Goal: Task Accomplishment & Management: Use online tool/utility

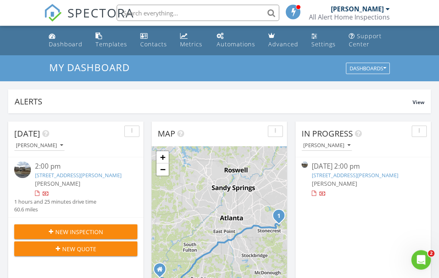
click at [20, 163] on img at bounding box center [22, 170] width 17 height 17
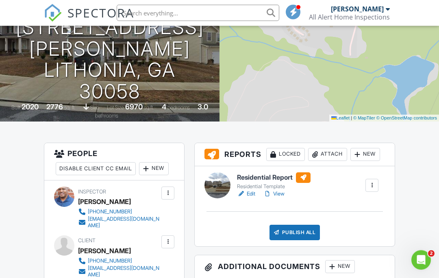
scroll to position [104, 0]
click at [218, 180] on div at bounding box center [218, 185] width 26 height 26
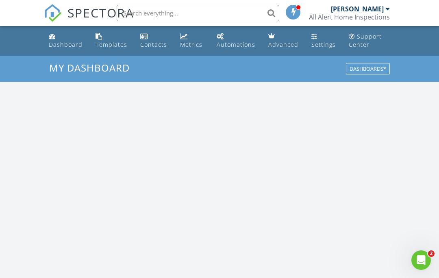
scroll to position [741, 440]
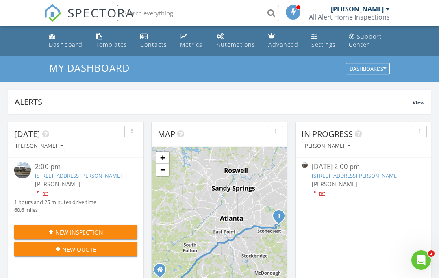
click at [24, 163] on img at bounding box center [22, 170] width 17 height 17
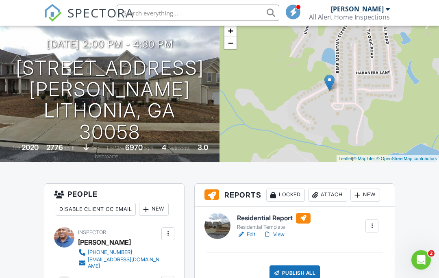
scroll to position [65, 0]
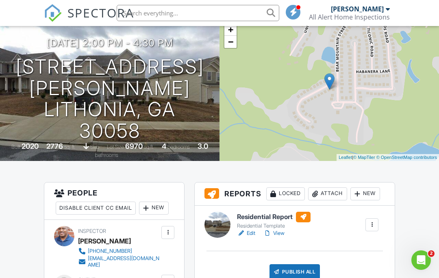
click at [218, 221] on div at bounding box center [218, 225] width 26 height 26
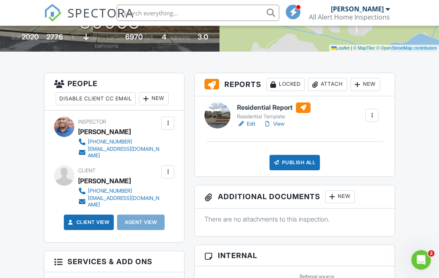
scroll to position [175, 0]
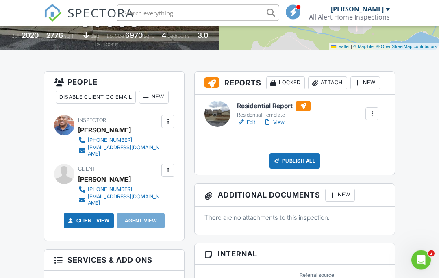
click at [213, 111] on div at bounding box center [218, 114] width 26 height 26
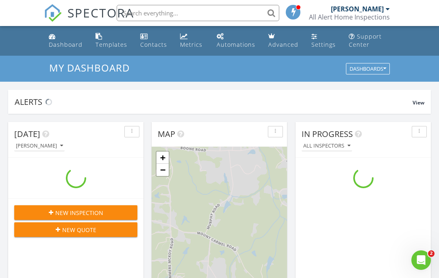
scroll to position [741, 440]
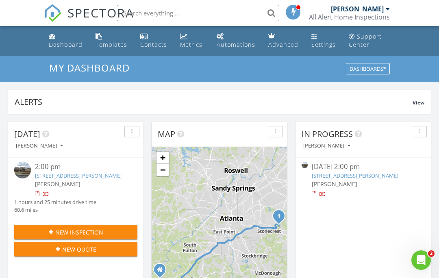
click at [26, 166] on img at bounding box center [22, 170] width 17 height 17
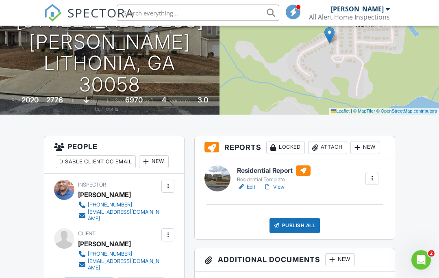
scroll to position [112, 0]
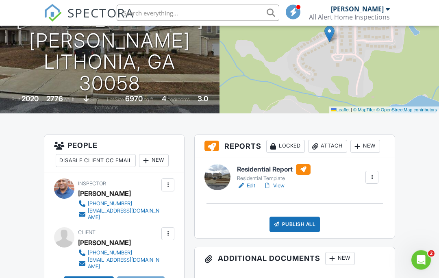
click at [217, 173] on div at bounding box center [218, 178] width 26 height 26
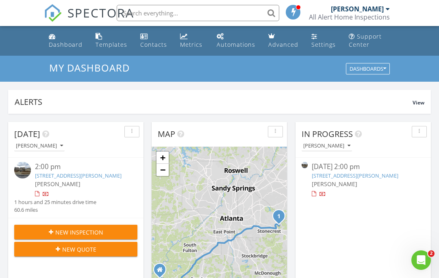
click at [24, 167] on img at bounding box center [22, 170] width 17 height 17
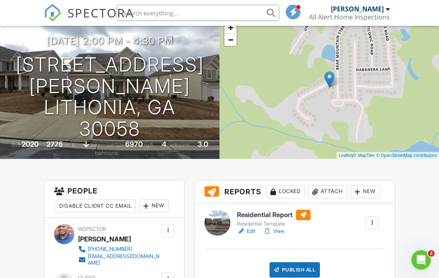
scroll to position [67, 0]
click at [220, 216] on div at bounding box center [218, 223] width 26 height 26
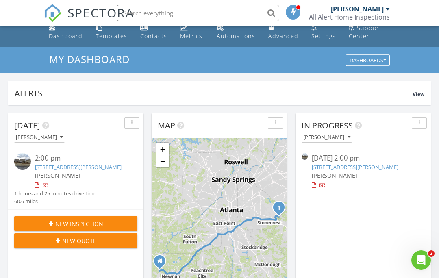
scroll to position [12, 0]
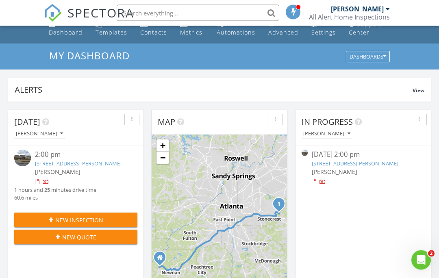
click at [26, 152] on img at bounding box center [22, 158] width 17 height 17
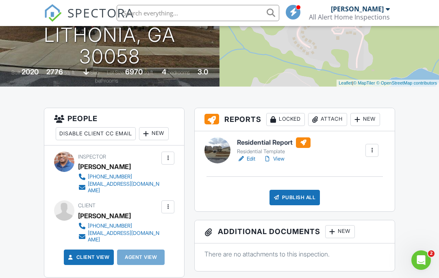
scroll to position [142, 0]
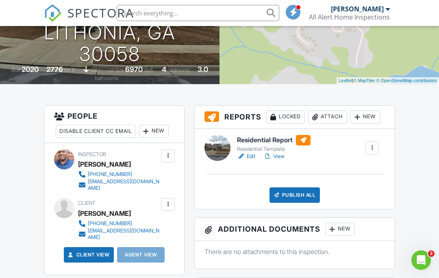
click at [220, 144] on div at bounding box center [218, 148] width 26 height 26
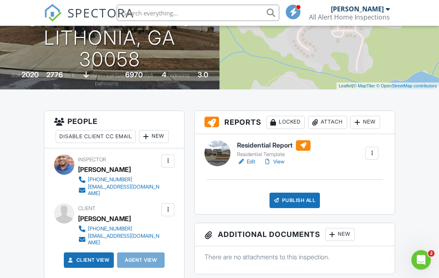
scroll to position [138, 0]
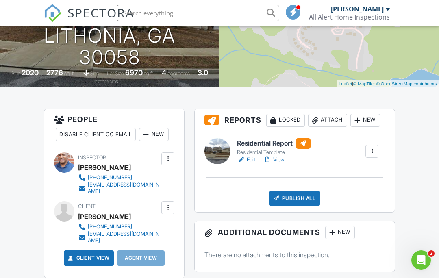
click at [218, 143] on div at bounding box center [218, 151] width 26 height 26
